Goal: Task Accomplishment & Management: Manage account settings

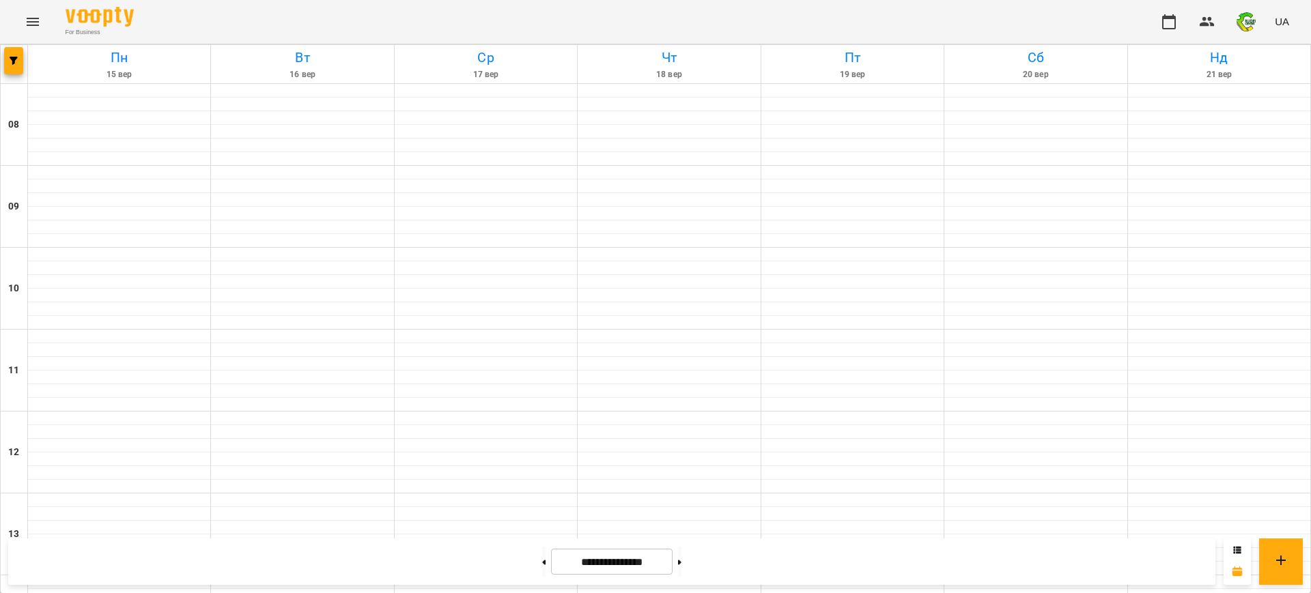
scroll to position [529, 0]
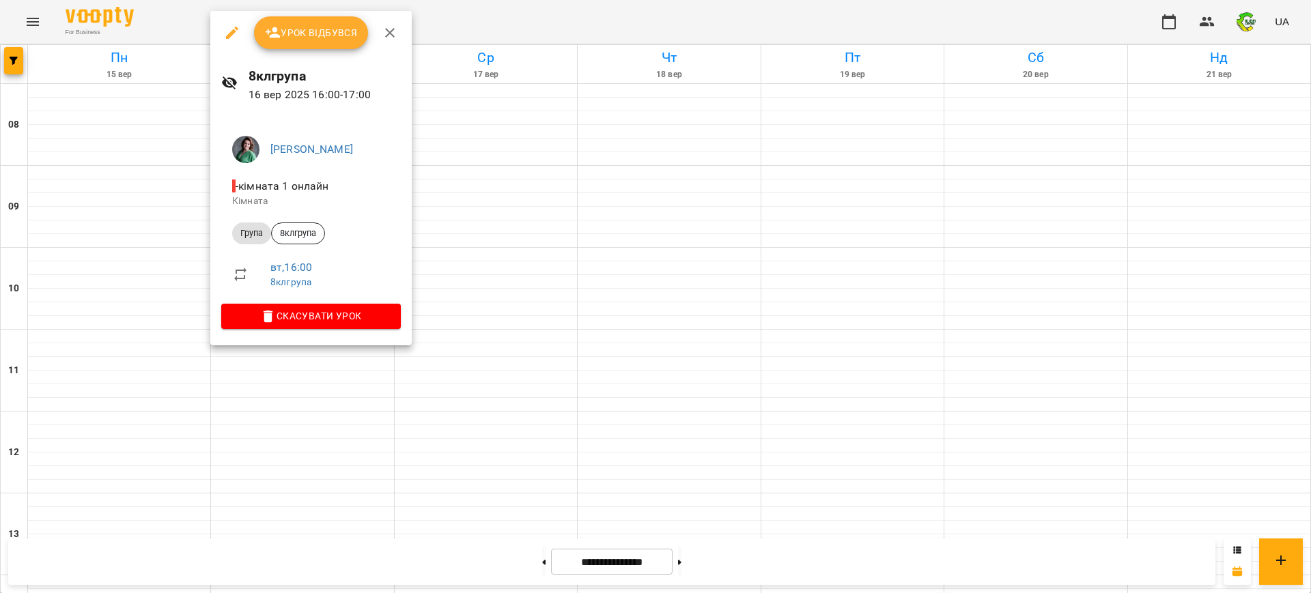
click at [296, 29] on span "Урок відбувся" at bounding box center [311, 33] width 93 height 16
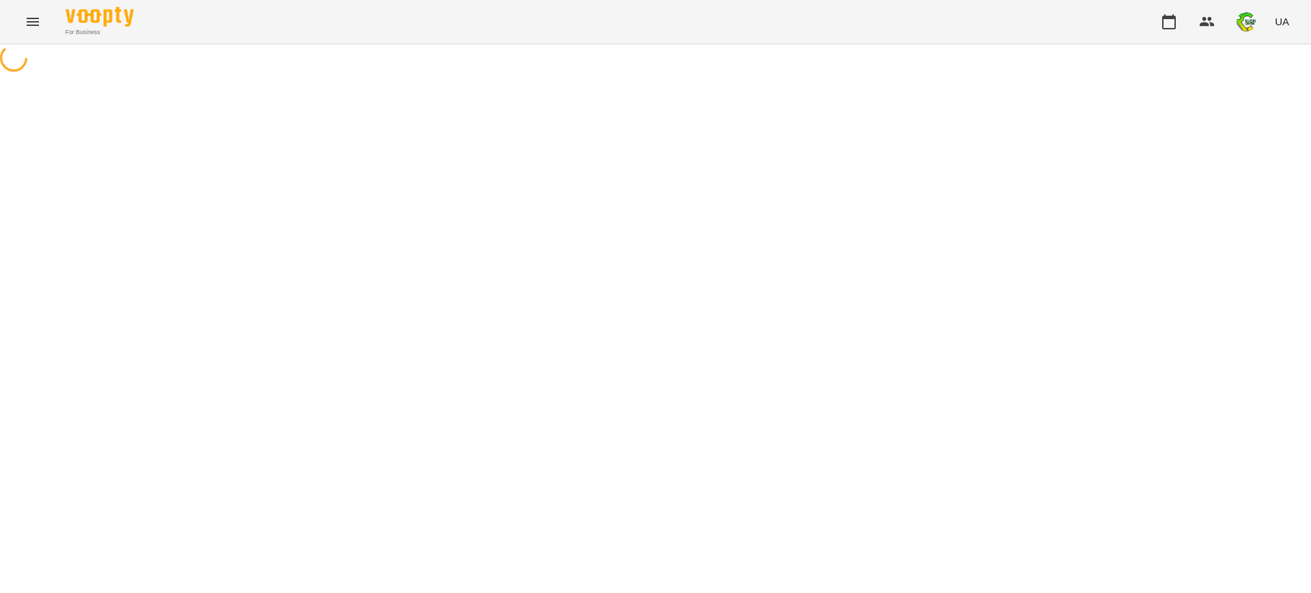
click at [296, 29] on div "For Business UA" at bounding box center [655, 22] width 1311 height 44
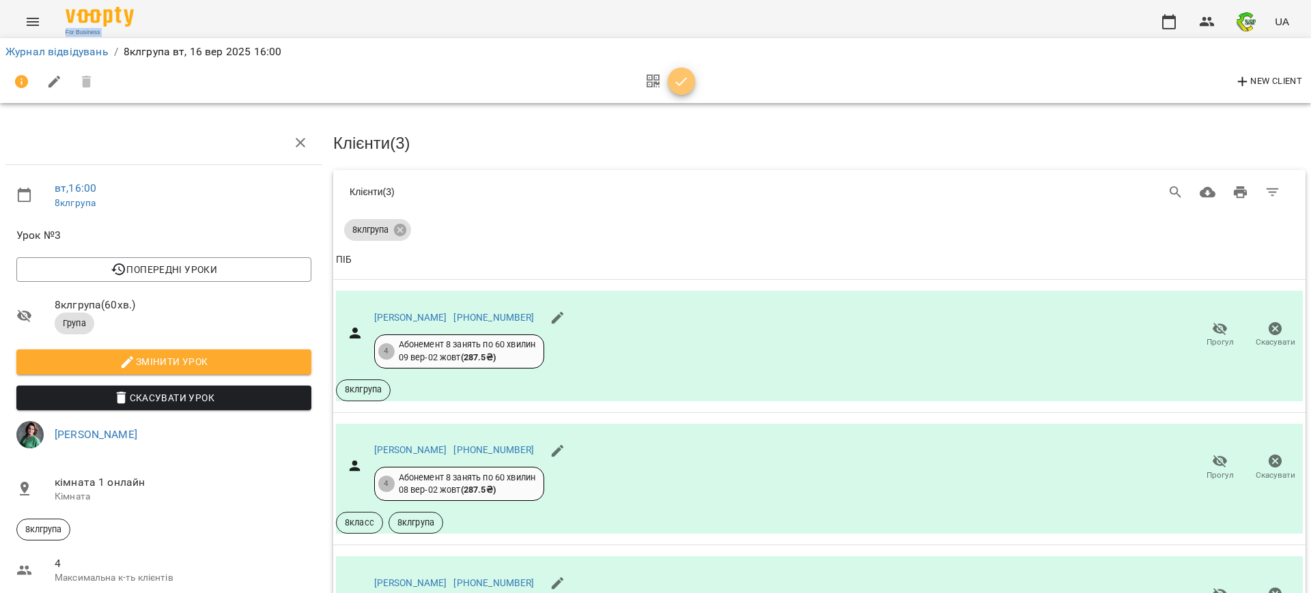
click at [680, 83] on icon "button" at bounding box center [682, 81] width 12 height 9
click at [680, 83] on div "New Client" at bounding box center [655, 82] width 1300 height 33
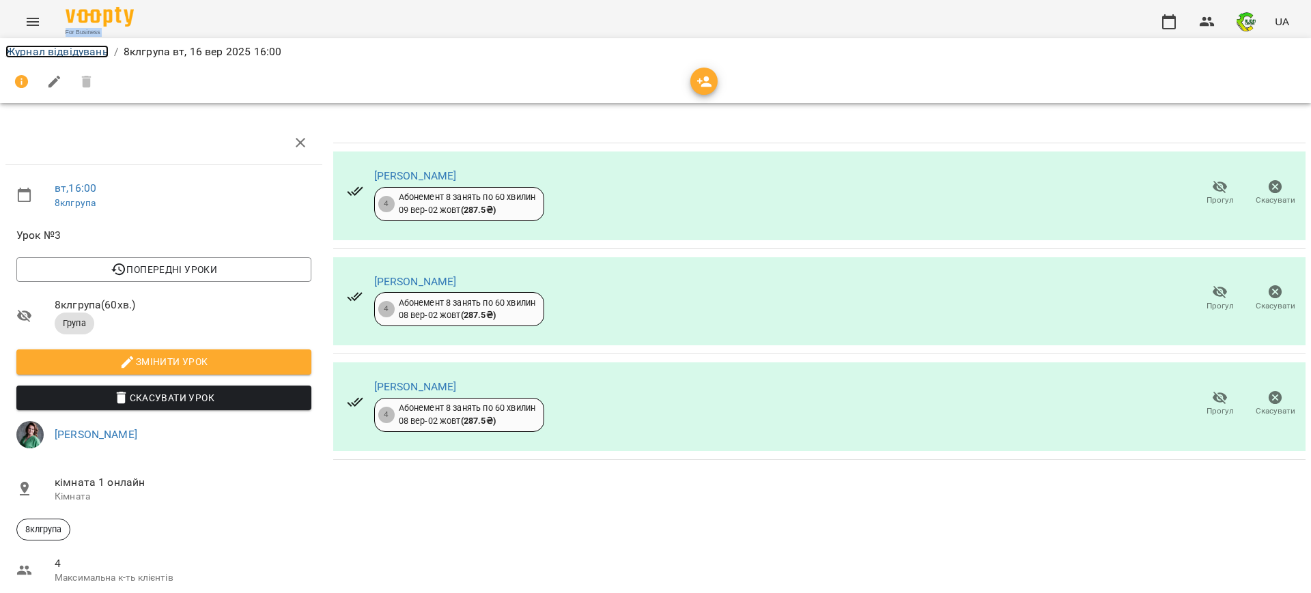
click at [51, 52] on link "Журнал відвідувань" at bounding box center [56, 51] width 103 height 13
